Goal: Entertainment & Leisure: Consume media (video, audio)

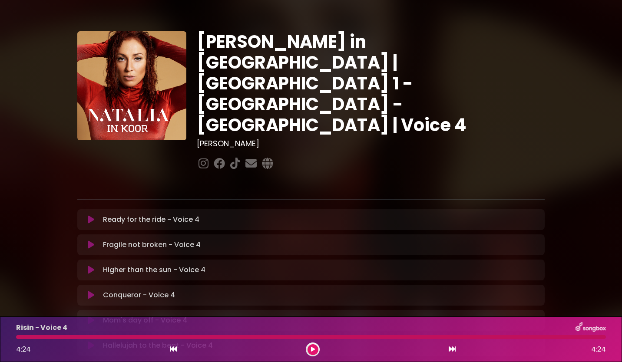
click at [309, 347] on button at bounding box center [312, 349] width 11 height 11
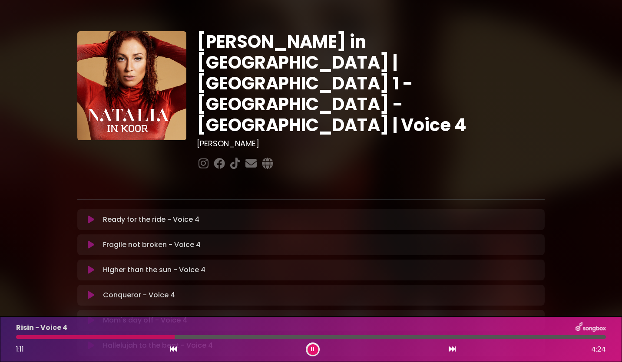
click at [312, 347] on icon at bounding box center [312, 349] width 3 height 5
click at [90, 215] on icon at bounding box center [91, 219] width 7 height 9
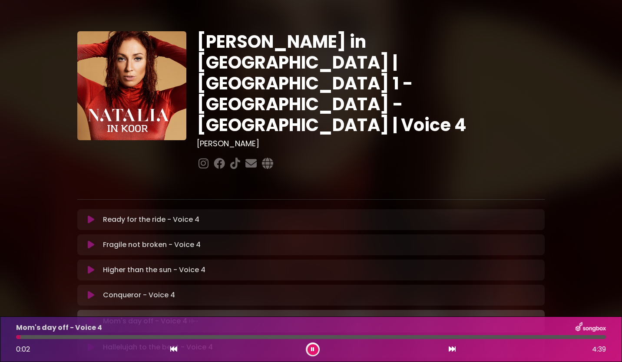
click at [311, 351] on icon at bounding box center [312, 349] width 3 height 5
click at [311, 351] on icon at bounding box center [313, 349] width 4 height 5
click at [311, 351] on icon at bounding box center [312, 349] width 3 height 5
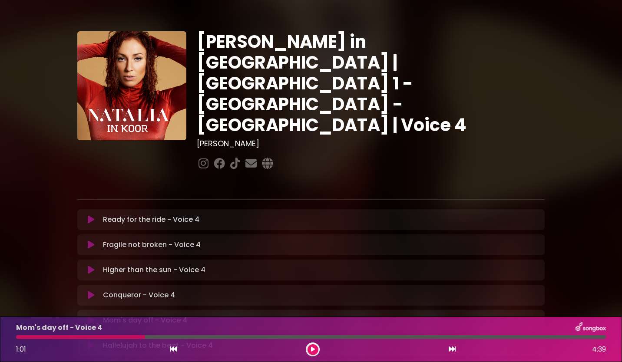
click at [311, 351] on icon at bounding box center [313, 349] width 4 height 5
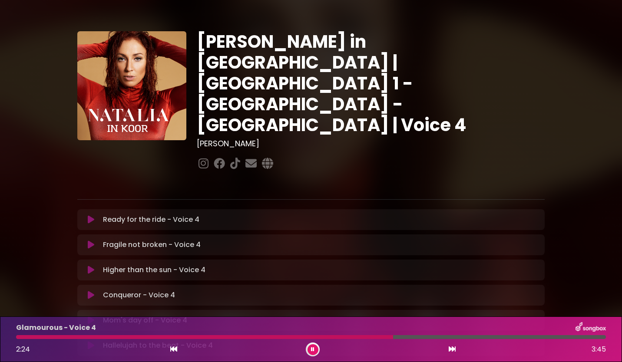
click at [313, 354] on button at bounding box center [312, 349] width 11 height 11
